Goal: Complete application form

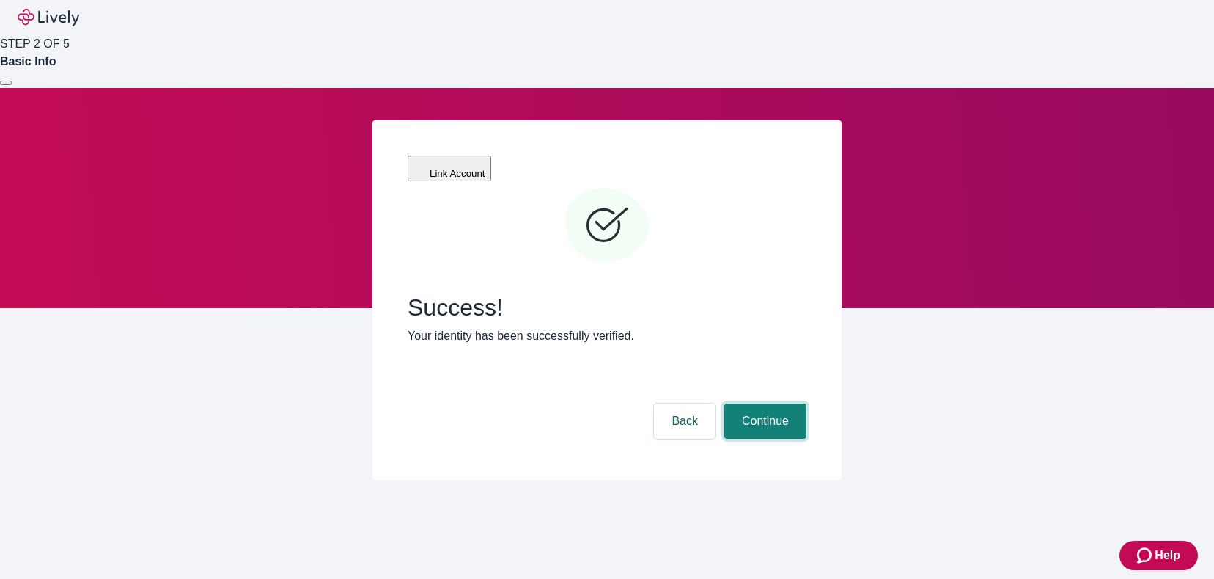
click at [798, 403] on button "Continue" at bounding box center [766, 420] width 82 height 35
